Goal: Find specific page/section: Find specific page/section

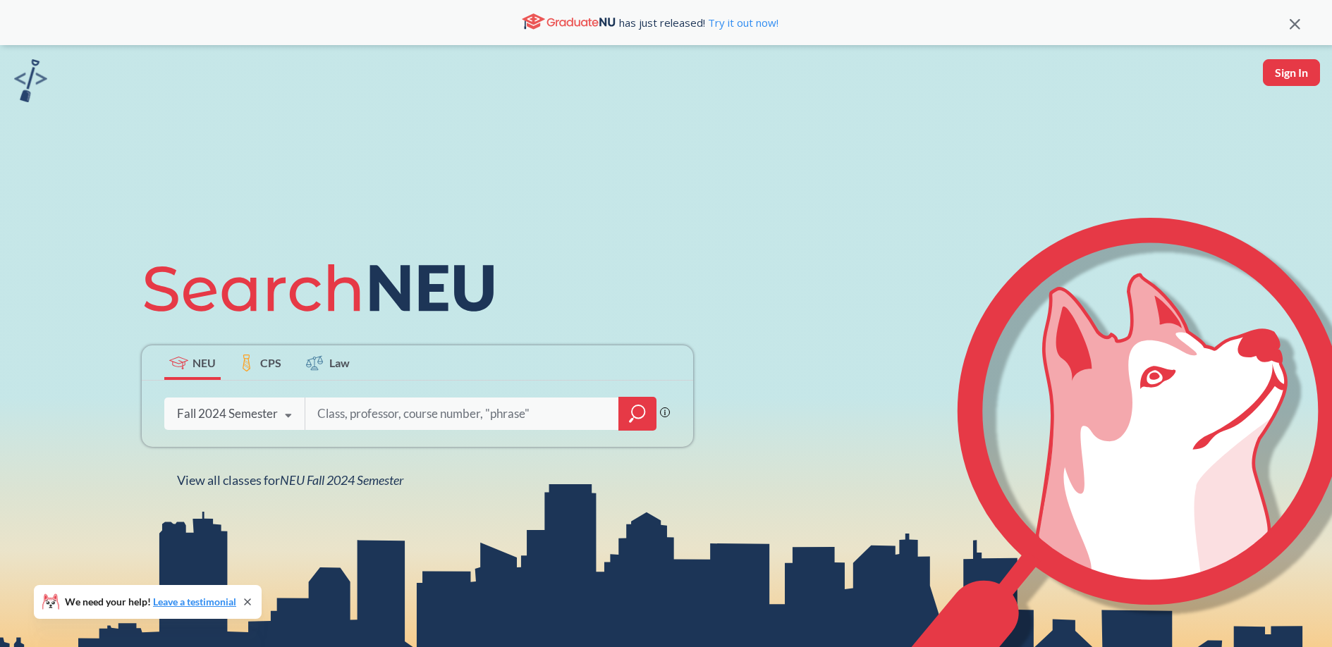
click at [259, 408] on div "Fall 2024 Semester" at bounding box center [227, 414] width 101 height 16
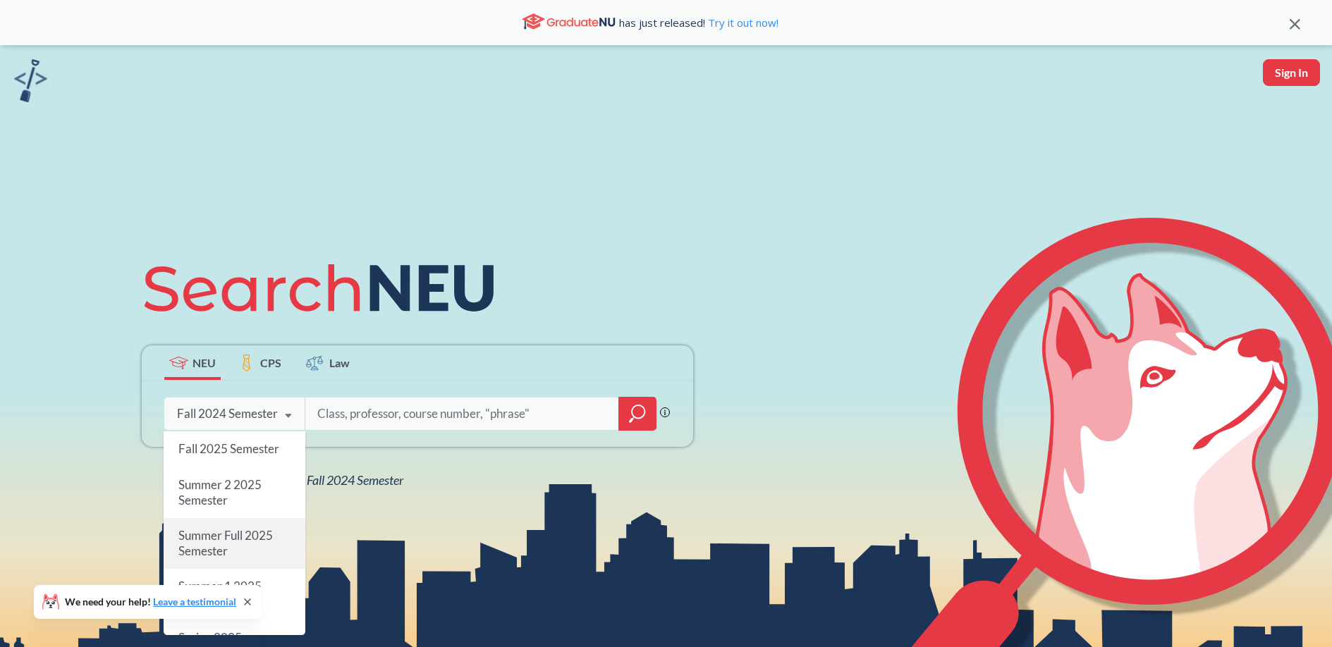
click at [257, 537] on span "Summer Full 2025 Semester" at bounding box center [225, 543] width 94 height 30
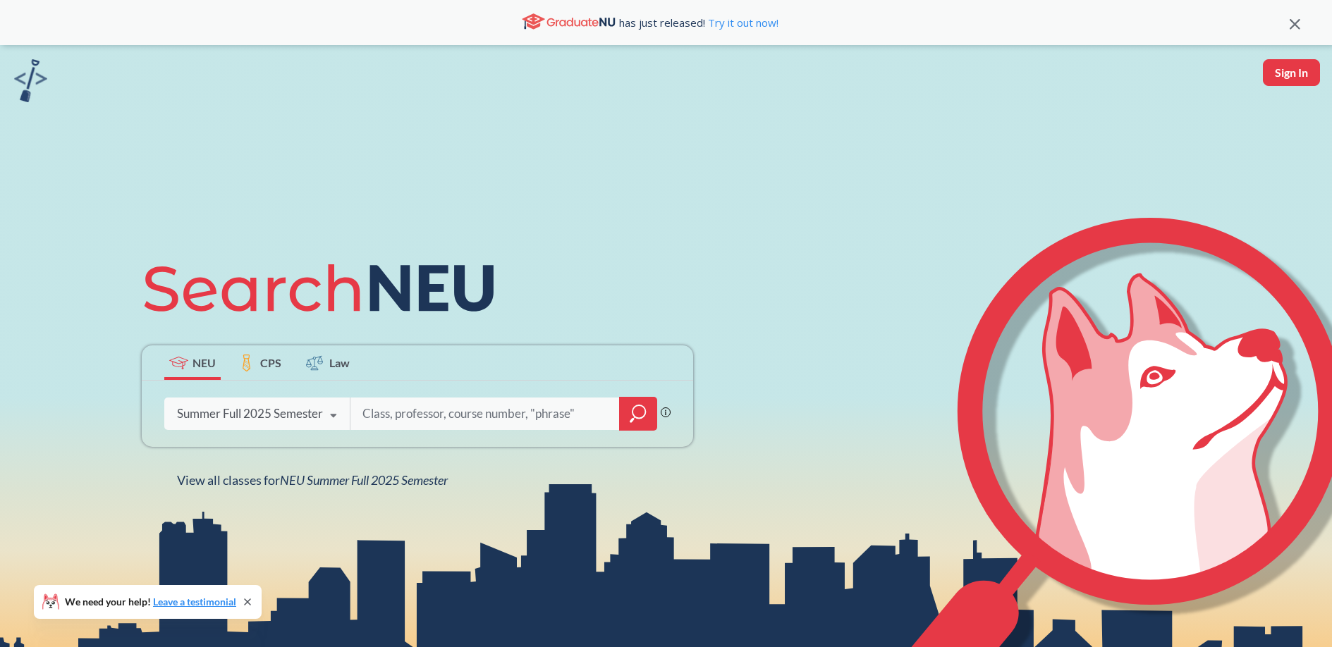
click at [440, 412] on input "search" at bounding box center [485, 414] width 248 height 30
type input "ds 5230"
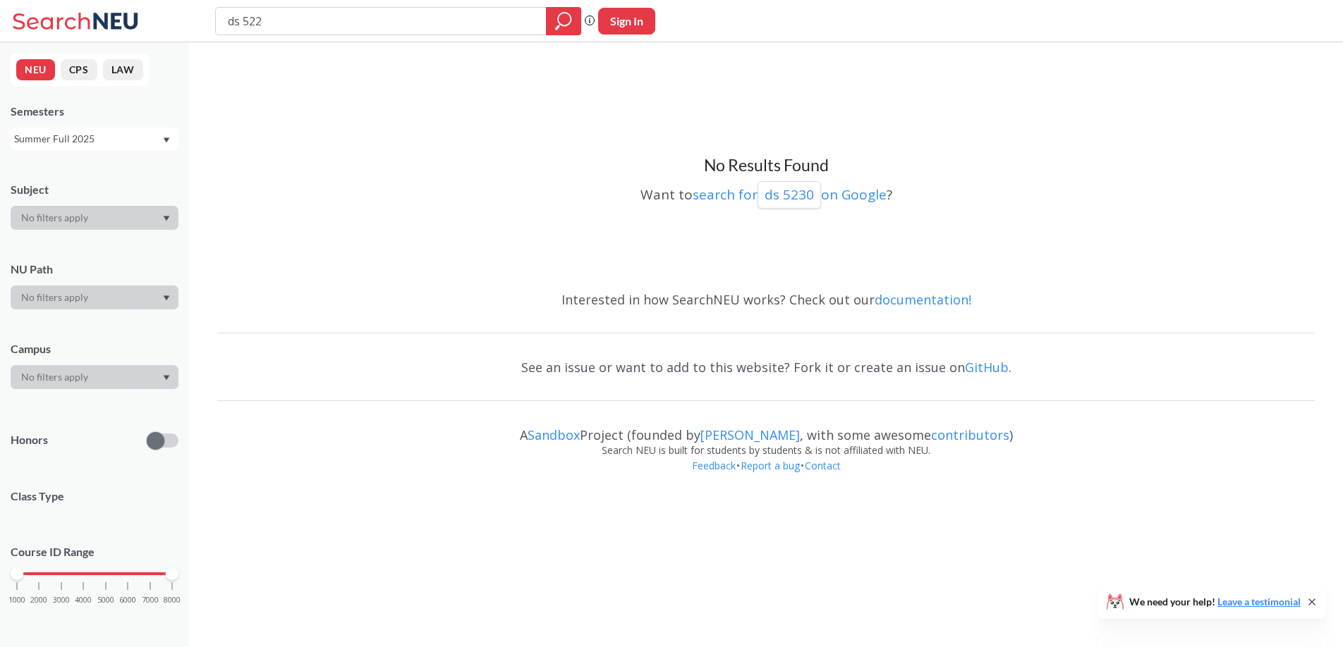
type input "ds 5220"
